Goal: Information Seeking & Learning: Stay updated

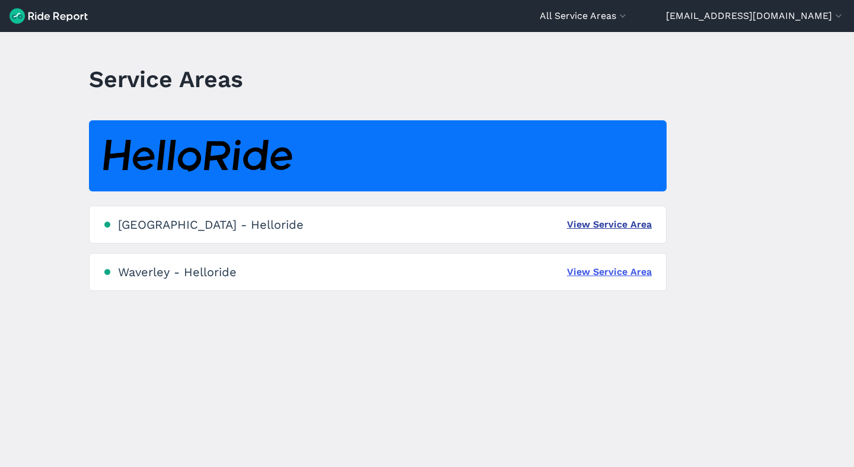
click at [629, 221] on link "View Service Area" at bounding box center [609, 225] width 85 height 14
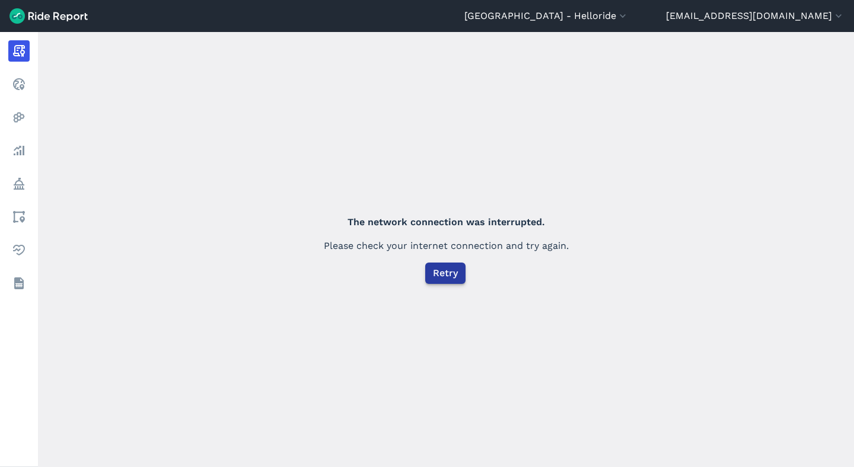
click at [452, 272] on span "Retry" at bounding box center [445, 273] width 25 height 14
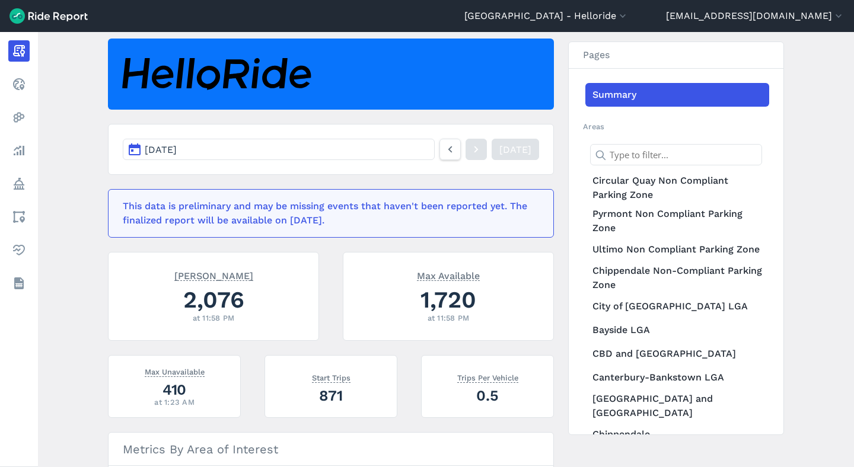
scroll to position [100, 0]
click at [440, 151] on link at bounding box center [450, 149] width 21 height 21
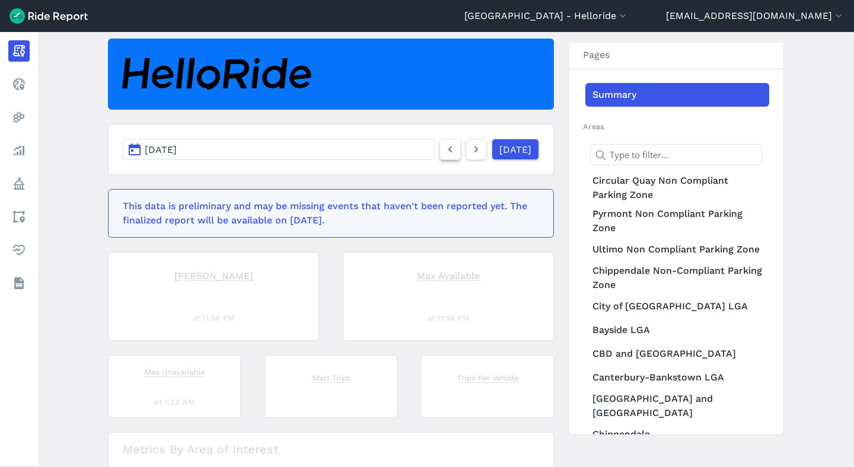
click at [440, 151] on link at bounding box center [450, 149] width 21 height 21
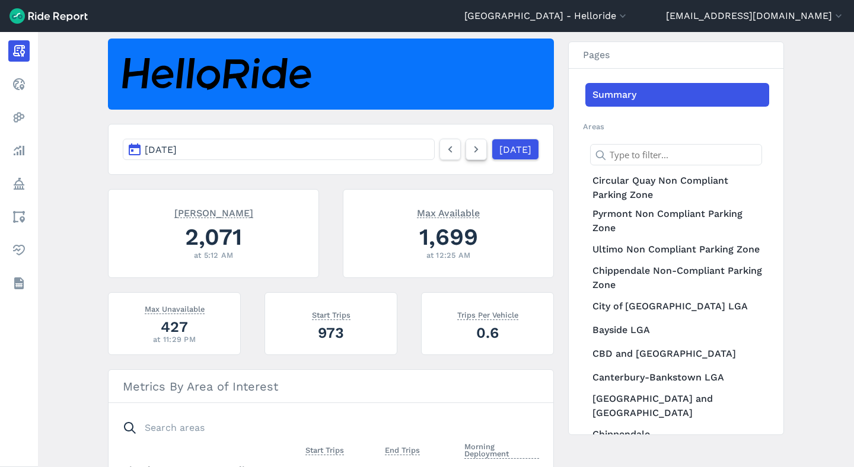
click at [470, 148] on icon at bounding box center [476, 149] width 13 height 14
